Goal: Find specific page/section: Find specific page/section

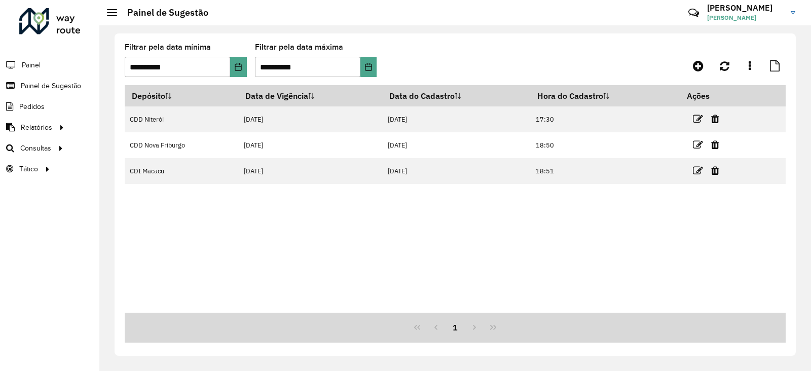
click at [31, 22] on div at bounding box center [49, 21] width 61 height 26
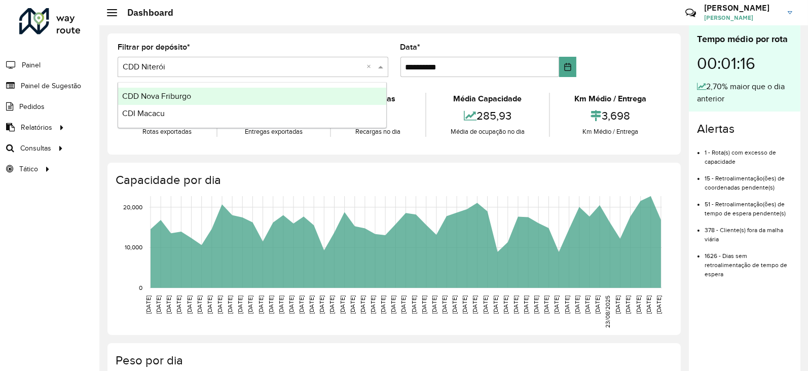
click at [168, 69] on input "text" at bounding box center [243, 67] width 240 height 12
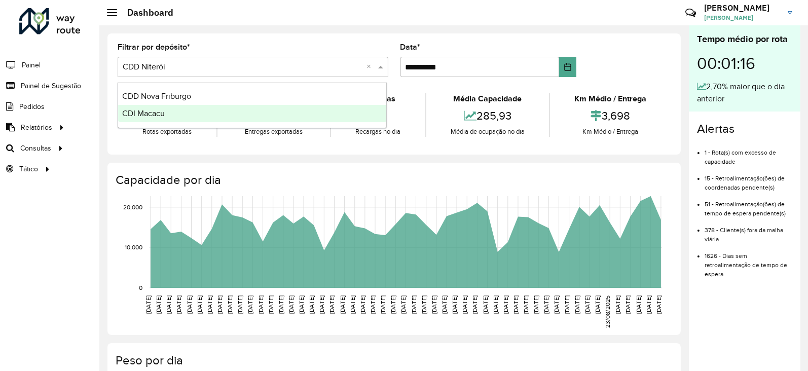
click at [148, 111] on span "CDI Macacu" at bounding box center [143, 113] width 43 height 9
